Goal: Task Accomplishment & Management: Complete application form

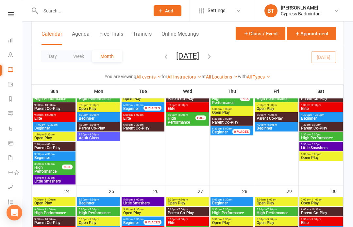
click at [112, 10] on input "text" at bounding box center [92, 10] width 107 height 9
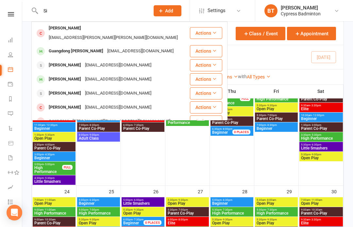
type input "S"
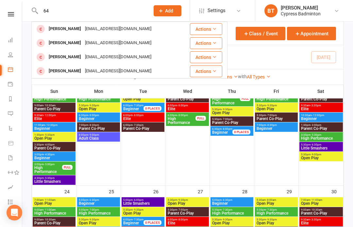
type input "6"
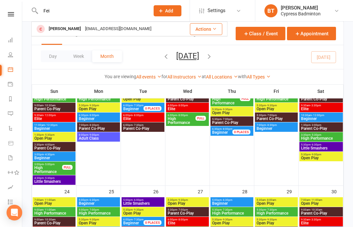
type input "Fei"
click at [84, 29] on div "[EMAIL_ADDRESS][DOMAIN_NAME]" at bounding box center [118, 28] width 70 height 9
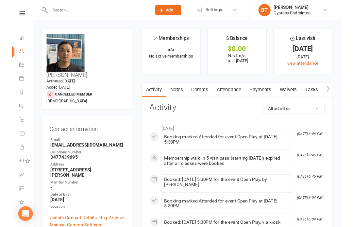
scroll to position [17, 0]
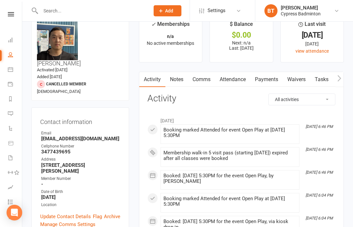
click at [102, 14] on input "text" at bounding box center [92, 10] width 107 height 9
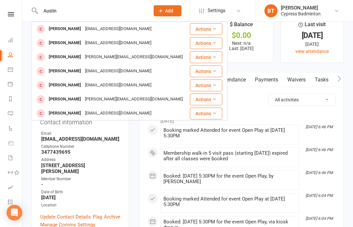
type input "Austin"
click at [86, 28] on div "[EMAIL_ADDRESS][DOMAIN_NAME]" at bounding box center [118, 28] width 70 height 9
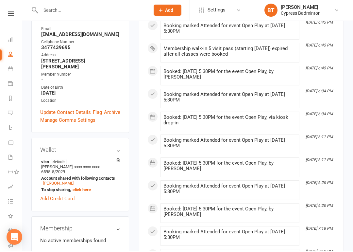
scroll to position [121, 0]
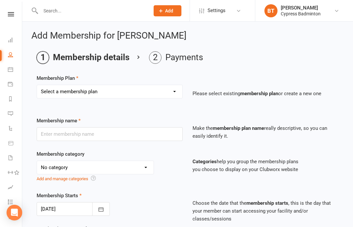
click at [105, 94] on select "Select a membership plan Create new Membership Plan walk-in 1 visit pass walk-i…" at bounding box center [109, 91] width 145 height 13
select select "1"
type input "walk-in 1 visit pass"
select select "29"
type input "1"
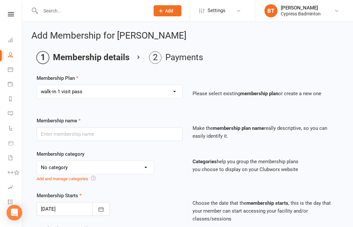
select select "1"
type input "1"
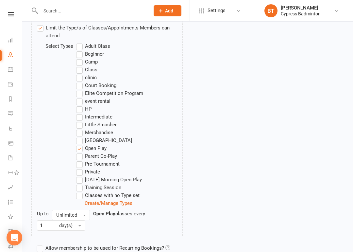
scroll to position [402, 0]
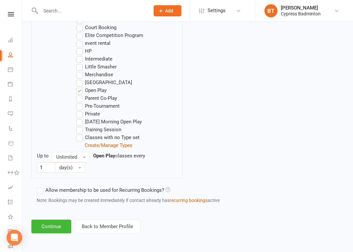
click at [61, 220] on button "Continue" at bounding box center [51, 226] width 40 height 14
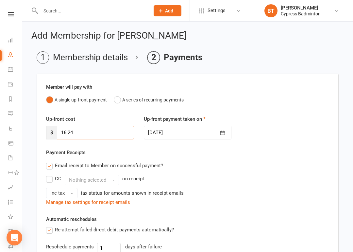
click at [110, 137] on input "16.24" at bounding box center [95, 133] width 77 height 14
type input "1"
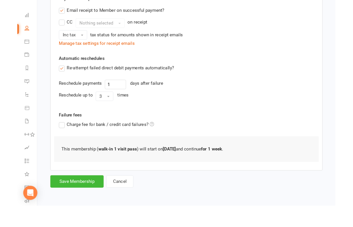
scroll to position [161, 0]
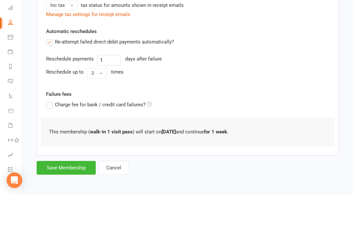
type input "0"
click at [77, 193] on button "Save Membership" at bounding box center [66, 200] width 59 height 14
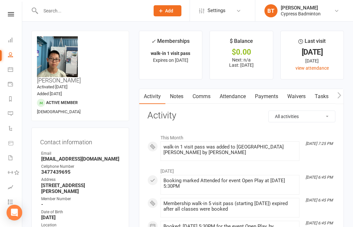
click at [14, 15] on link at bounding box center [10, 14] width 23 height 4
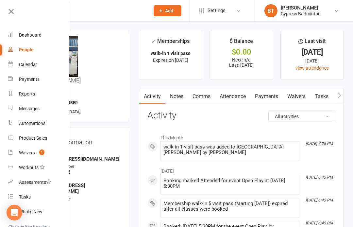
click at [55, 150] on link "Waivers 1" at bounding box center [39, 152] width 62 height 15
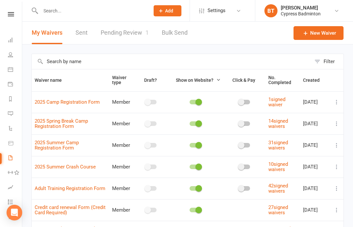
click at [133, 27] on link "Pending Review 1" at bounding box center [125, 33] width 48 height 23
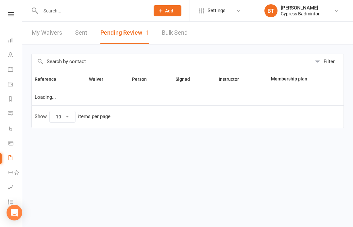
select select "50"
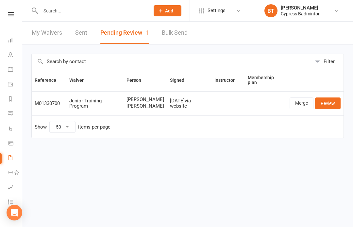
click at [11, 13] on icon at bounding box center [11, 14] width 6 height 4
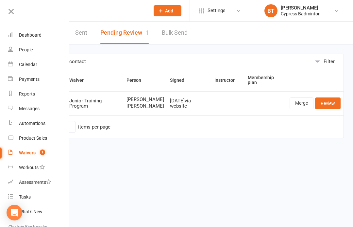
click at [47, 153] on link "Waivers 1" at bounding box center [39, 152] width 62 height 15
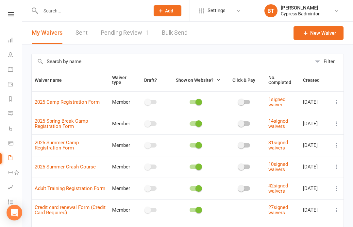
click at [127, 26] on link "Pending Review 1" at bounding box center [125, 33] width 48 height 23
select select "50"
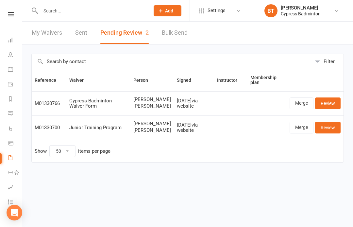
click at [333, 103] on link "Review" at bounding box center [328, 103] width 26 height 12
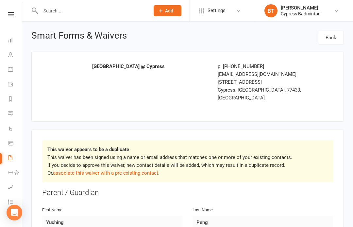
select select "50"
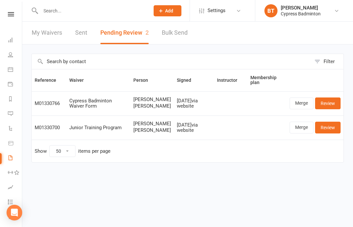
click at [301, 106] on link "Merge" at bounding box center [302, 103] width 24 height 12
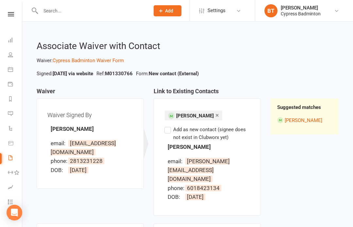
select select "50"
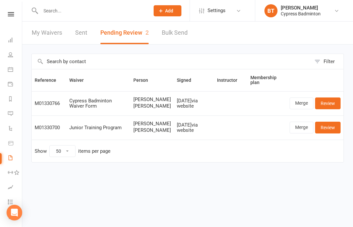
click at [333, 99] on link "Review" at bounding box center [328, 103] width 26 height 12
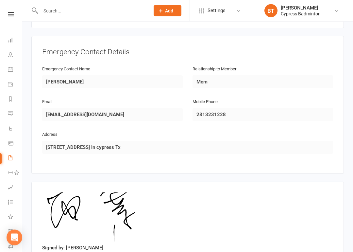
scroll to position [629, 0]
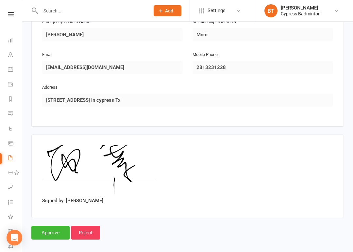
click at [59, 226] on input "Approve" at bounding box center [50, 233] width 38 height 14
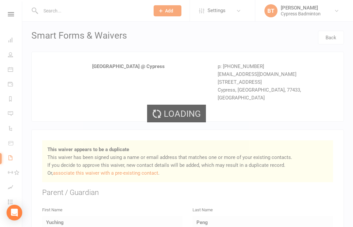
select select "50"
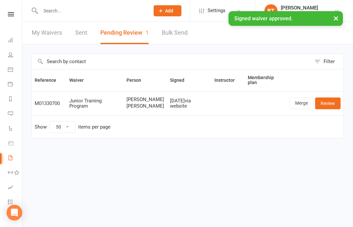
click at [97, 9] on input "text" at bounding box center [92, 10] width 107 height 9
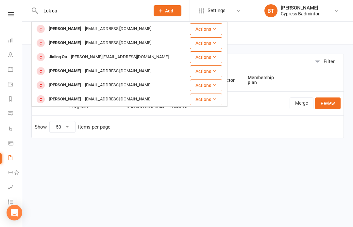
type input "Luk ou"
click at [65, 43] on div "[PERSON_NAME]" at bounding box center [65, 42] width 36 height 9
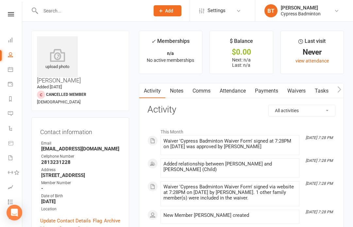
click at [58, 56] on icon at bounding box center [57, 55] width 41 height 13
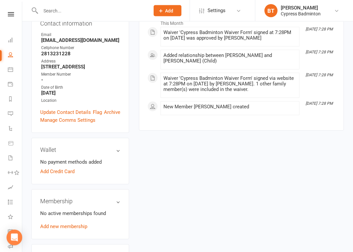
click at [75, 224] on link "Add new membership" at bounding box center [63, 227] width 47 height 6
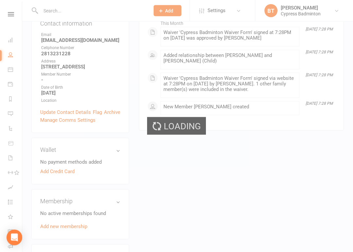
scroll to position [109, 0]
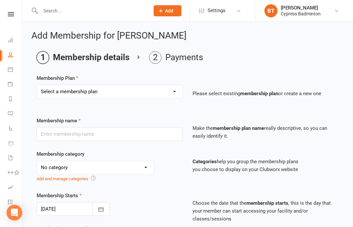
click at [89, 91] on select "Select a membership plan Create new Membership Plan walk-in 1 visit pass walk-i…" at bounding box center [109, 91] width 145 height 13
select select "1"
type input "walk-in 1 visit pass"
select select "29"
type input "1"
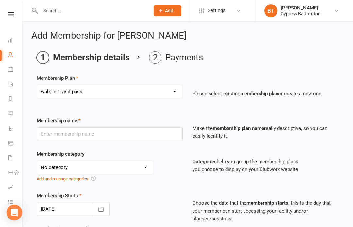
select select "1"
type input "1"
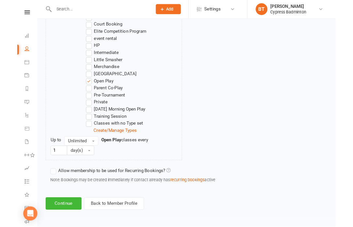
scroll to position [427, 0]
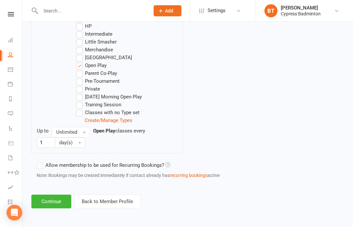
click at [54, 199] on button "Continue" at bounding box center [51, 202] width 40 height 14
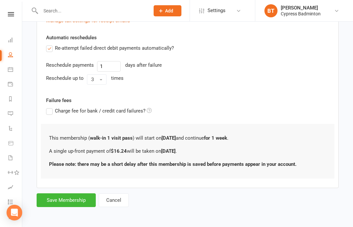
scroll to position [0, 0]
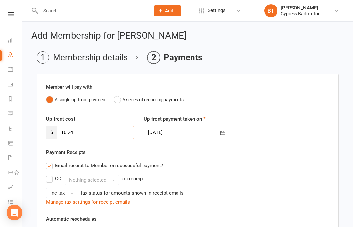
click at [128, 133] on input "16.24" at bounding box center [95, 133] width 77 height 14
type input "1"
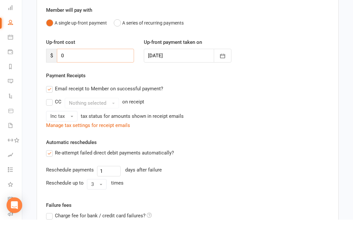
scroll to position [136, 0]
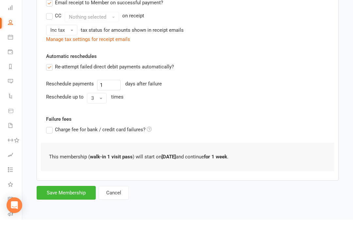
type input "0"
click at [59, 218] on button "Save Membership" at bounding box center [66, 225] width 59 height 14
